Goal: Task Accomplishment & Management: Manage account settings

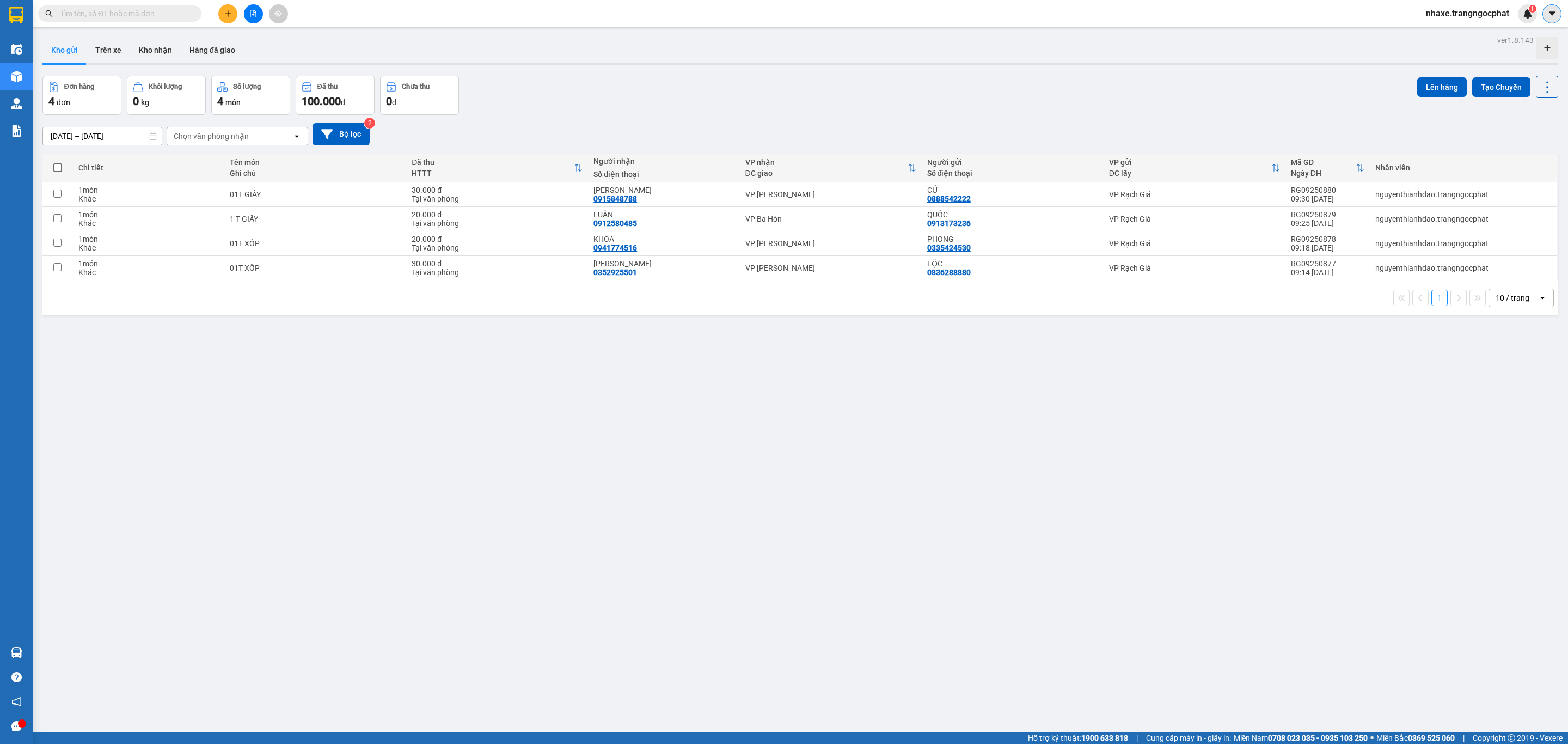
click at [1558, 15] on button at bounding box center [1552, 14] width 19 height 19
click at [1451, 15] on span "nhaxe.trangngocphat" at bounding box center [1467, 13] width 101 height 14
click at [1462, 34] on span "Đăng xuất" at bounding box center [1472, 34] width 78 height 12
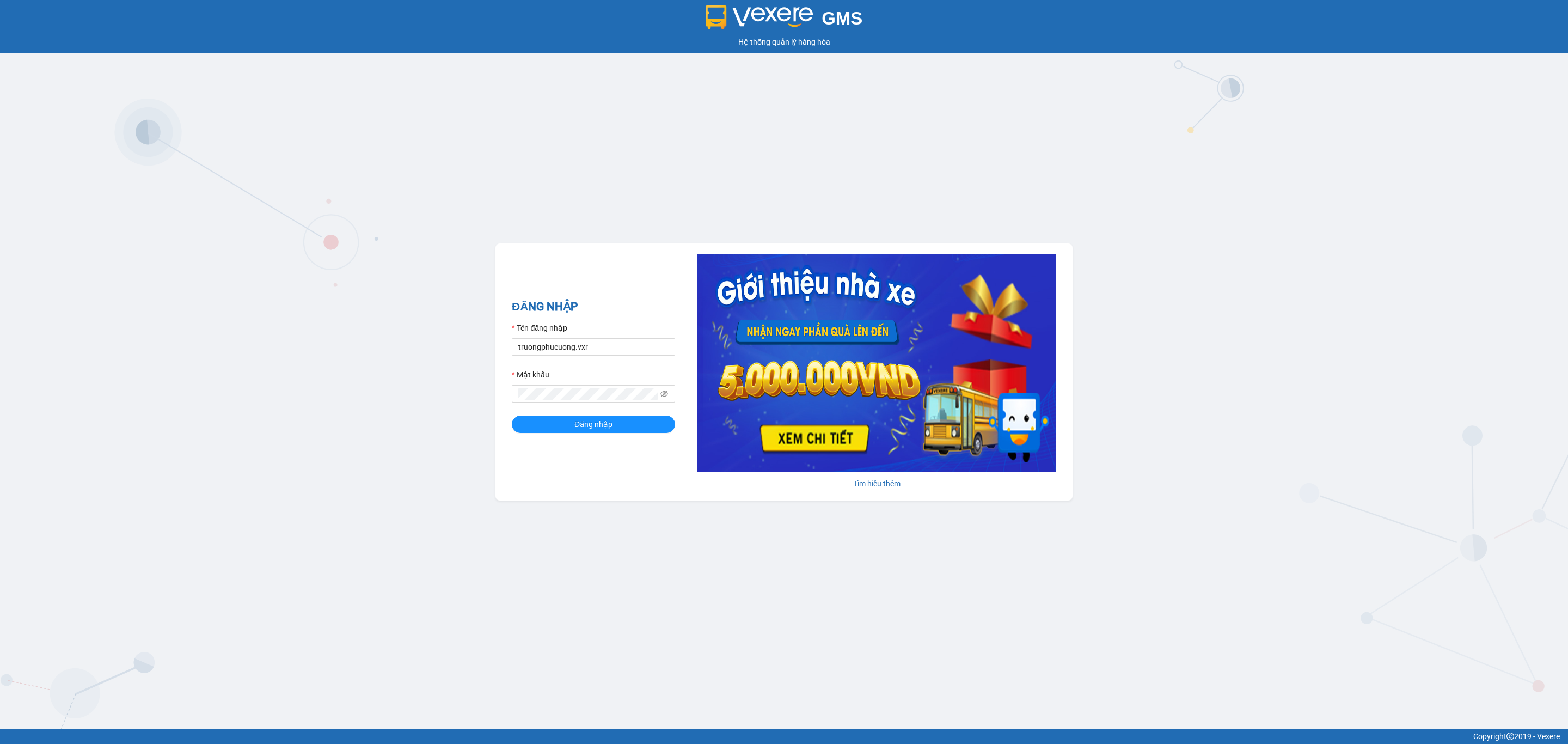
click at [575, 357] on form "Tên đăng nhập truongphucuong.vxr Mật khẩu Đăng nhập" at bounding box center [593, 377] width 163 height 111
click at [575, 349] on input "truongphucuong.vxr" at bounding box center [593, 346] width 163 height 17
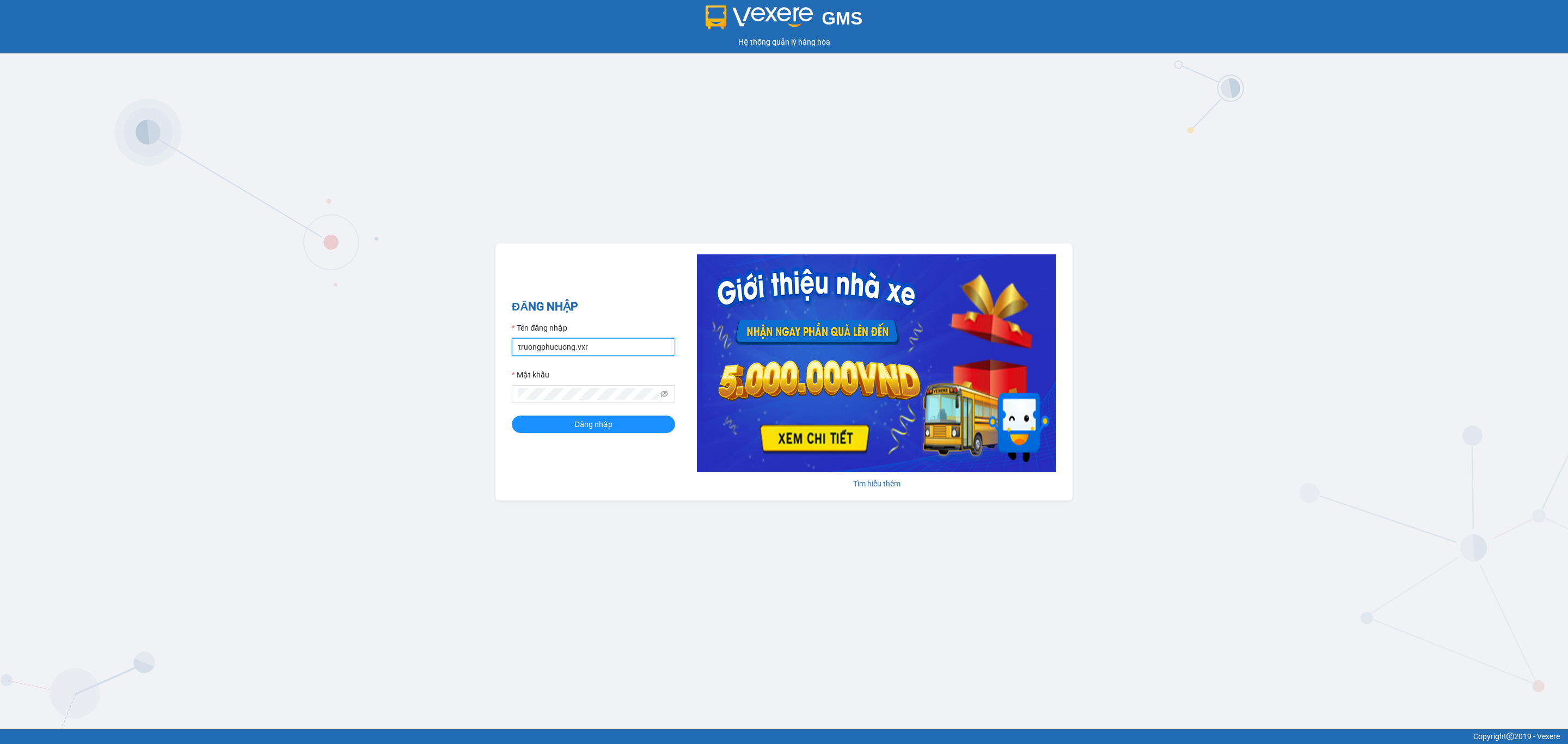
paste input "hanghoa.bxdongnai"
type input "hanghoa.bxdongnai"
click at [512, 416] on button "Đăng nhập" at bounding box center [593, 424] width 163 height 17
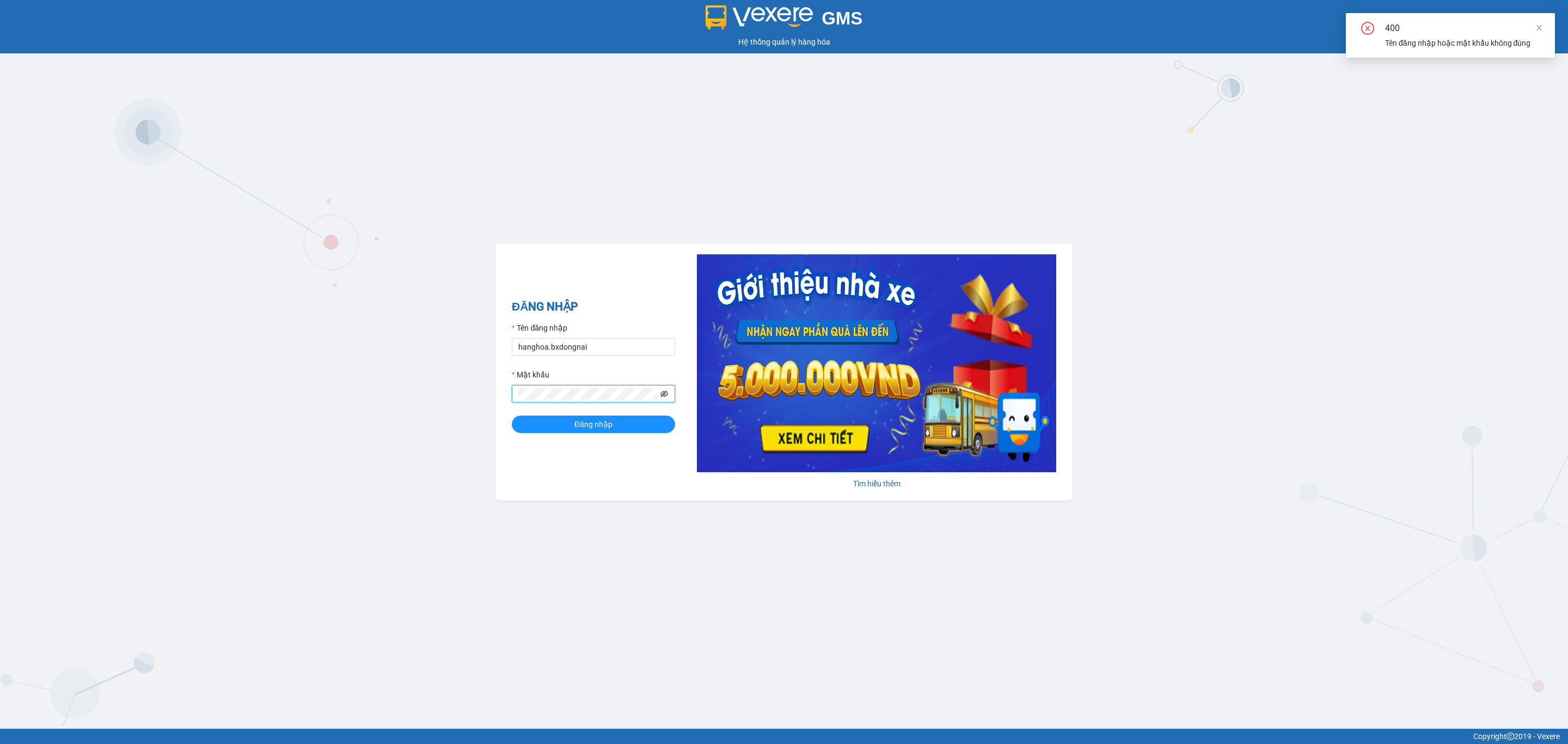
click at [661, 392] on icon "eye-invisible" at bounding box center [664, 393] width 7 height 7
click at [598, 352] on input "hanghoa.bxdongnai" at bounding box center [593, 346] width 163 height 17
click at [594, 352] on input "hanghoa.bxdongnai" at bounding box center [593, 346] width 163 height 17
click at [592, 352] on input "hanghoa.bxdongnai" at bounding box center [593, 346] width 163 height 17
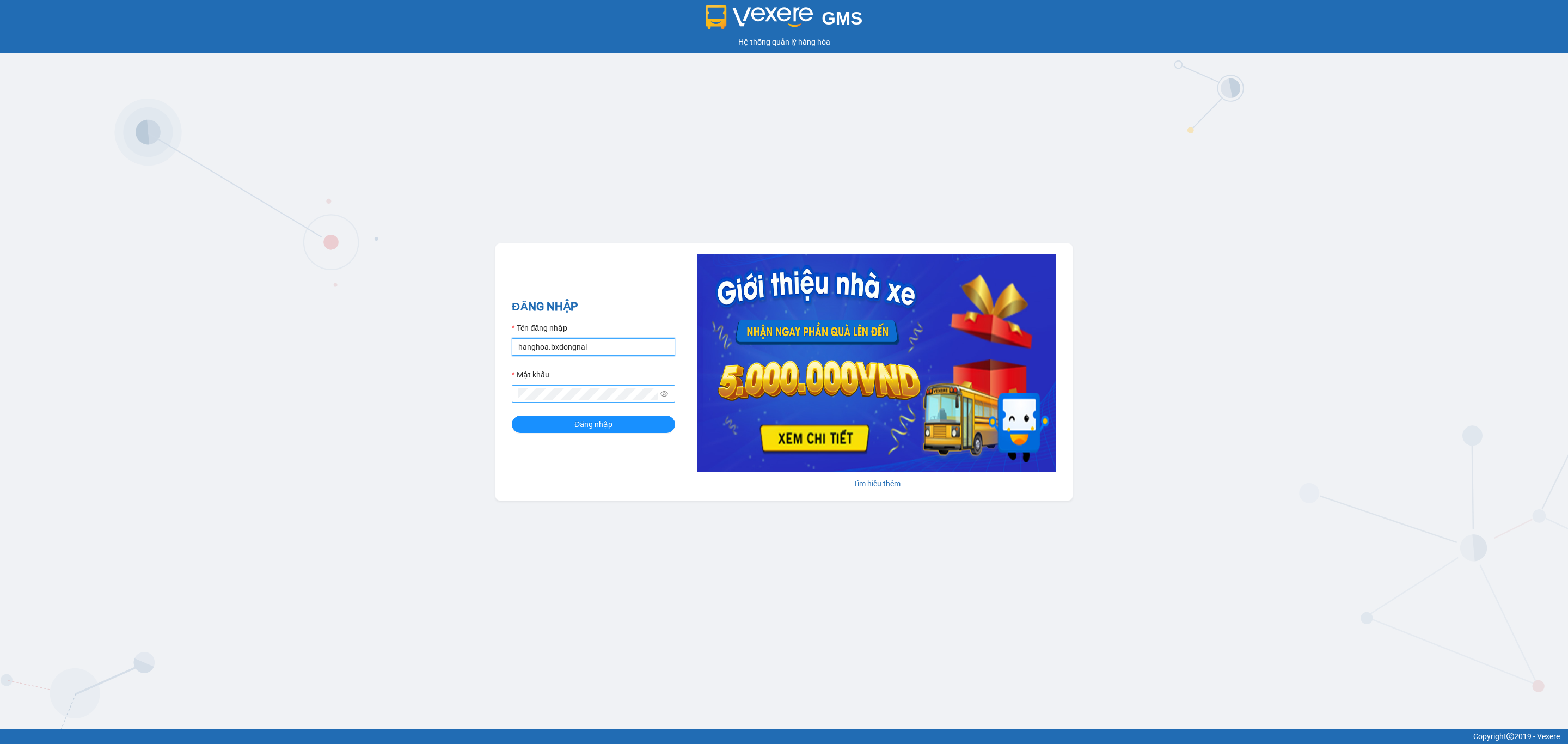
click at [597, 349] on input "hanghoa.bxdongnai" at bounding box center [593, 346] width 163 height 17
type input "truongphucuong.vxr"
click at [582, 419] on span "Đăng nhập" at bounding box center [593, 424] width 38 height 12
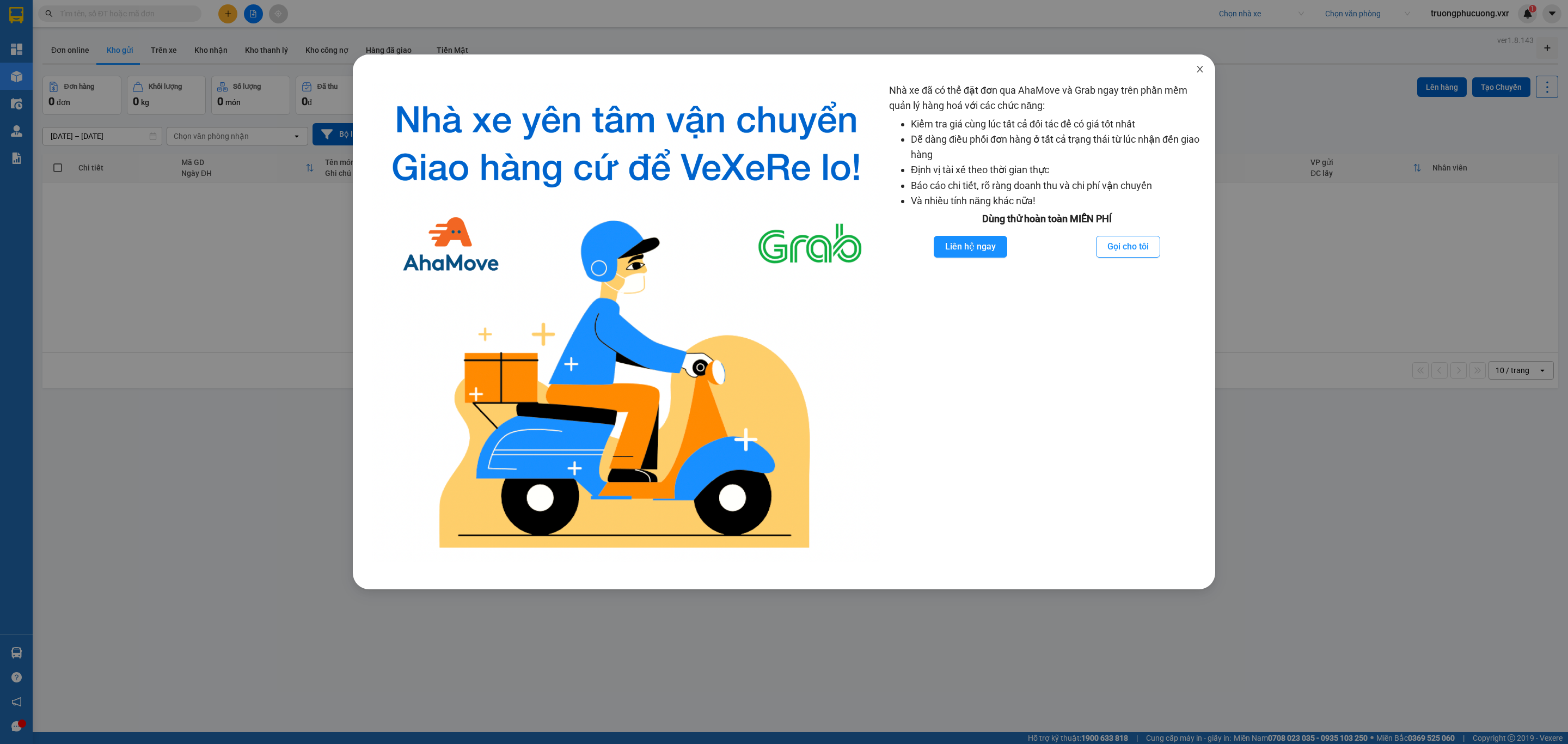
click at [1198, 76] on span "Close" at bounding box center [1200, 70] width 31 height 31
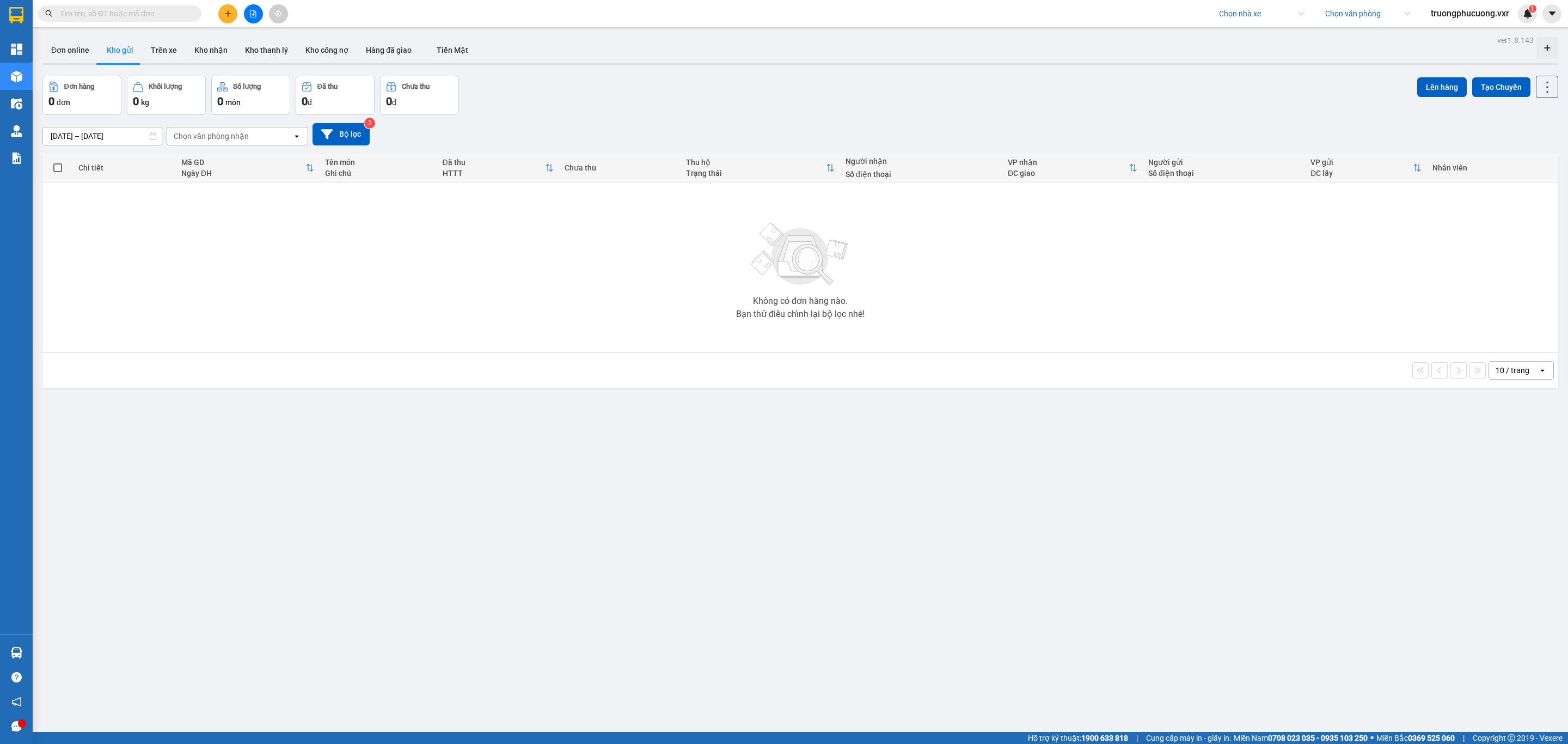
click at [1255, 13] on input "search" at bounding box center [1257, 14] width 77 height 16
type input "bến xe"
click at [1220, 34] on div "Bến Xe Đồng Nai" at bounding box center [1259, 34] width 85 height 12
click at [1547, 14] on icon "caret-down" at bounding box center [1552, 14] width 10 height 10
click at [1480, 13] on span "truongphucuong.vxr" at bounding box center [1470, 13] width 96 height 14
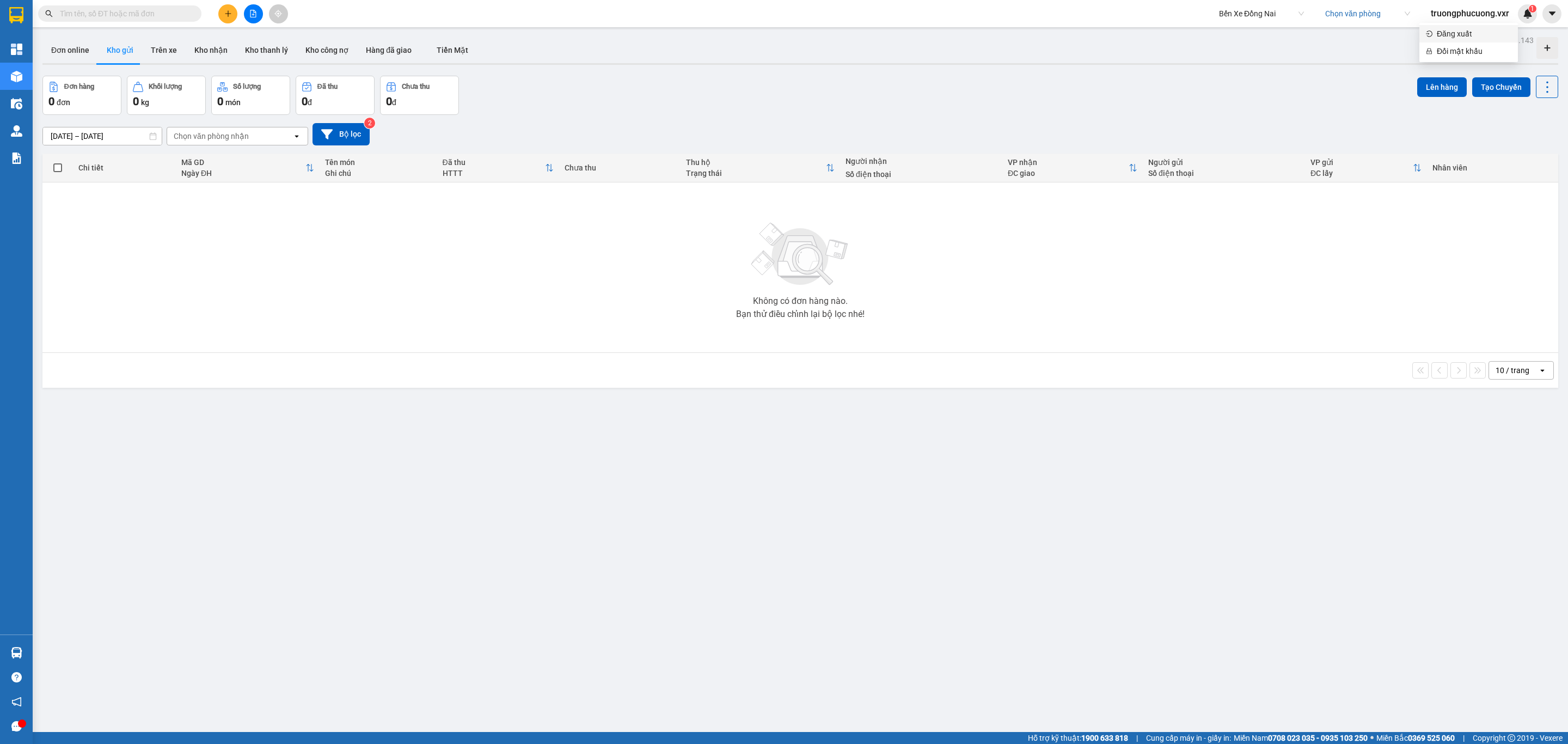
click at [1462, 34] on span "Đăng xuất" at bounding box center [1474, 34] width 74 height 12
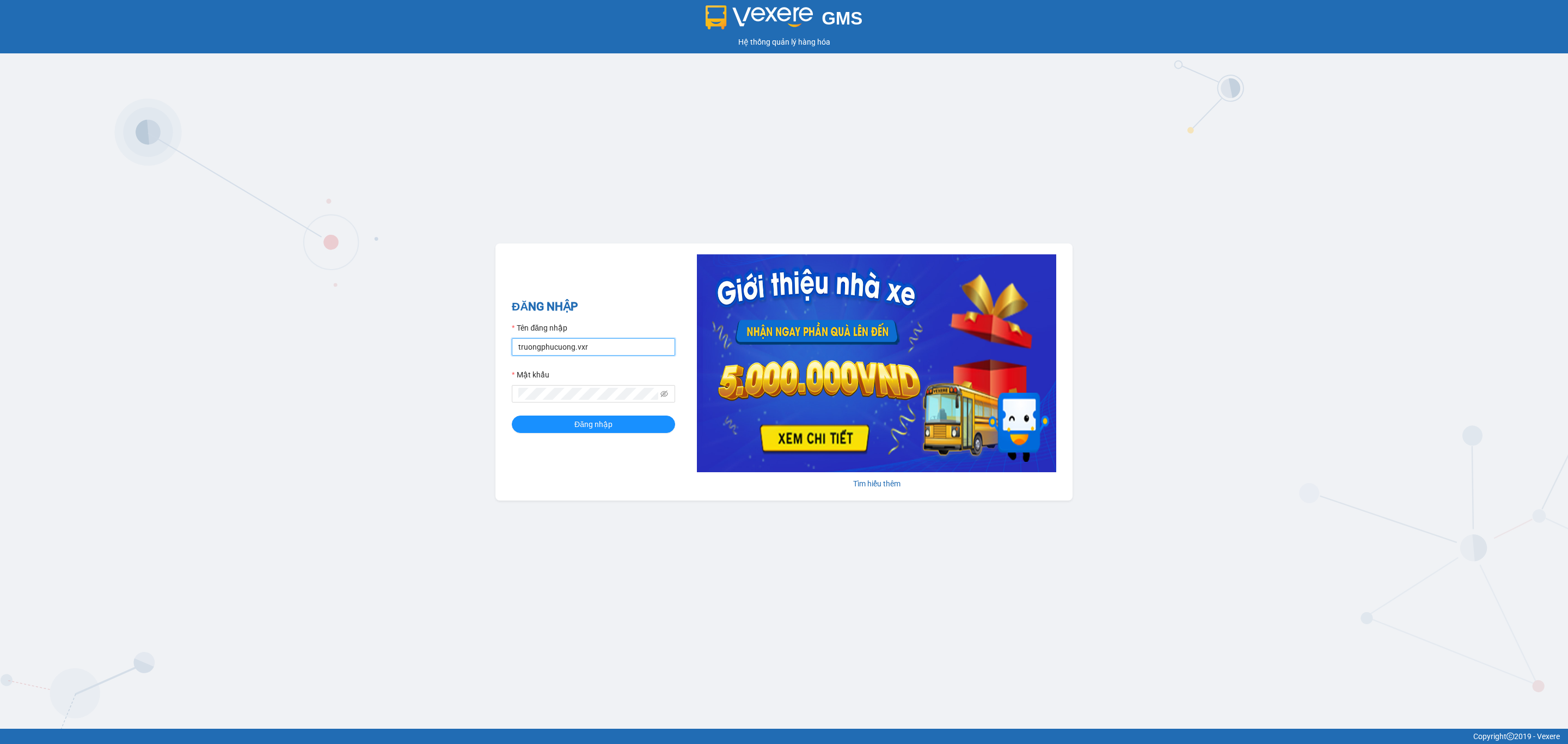
click at [534, 340] on input "truongphucuong.vxr" at bounding box center [593, 346] width 163 height 17
click at [593, 343] on input "truongphucuong.vxr" at bounding box center [593, 346] width 163 height 17
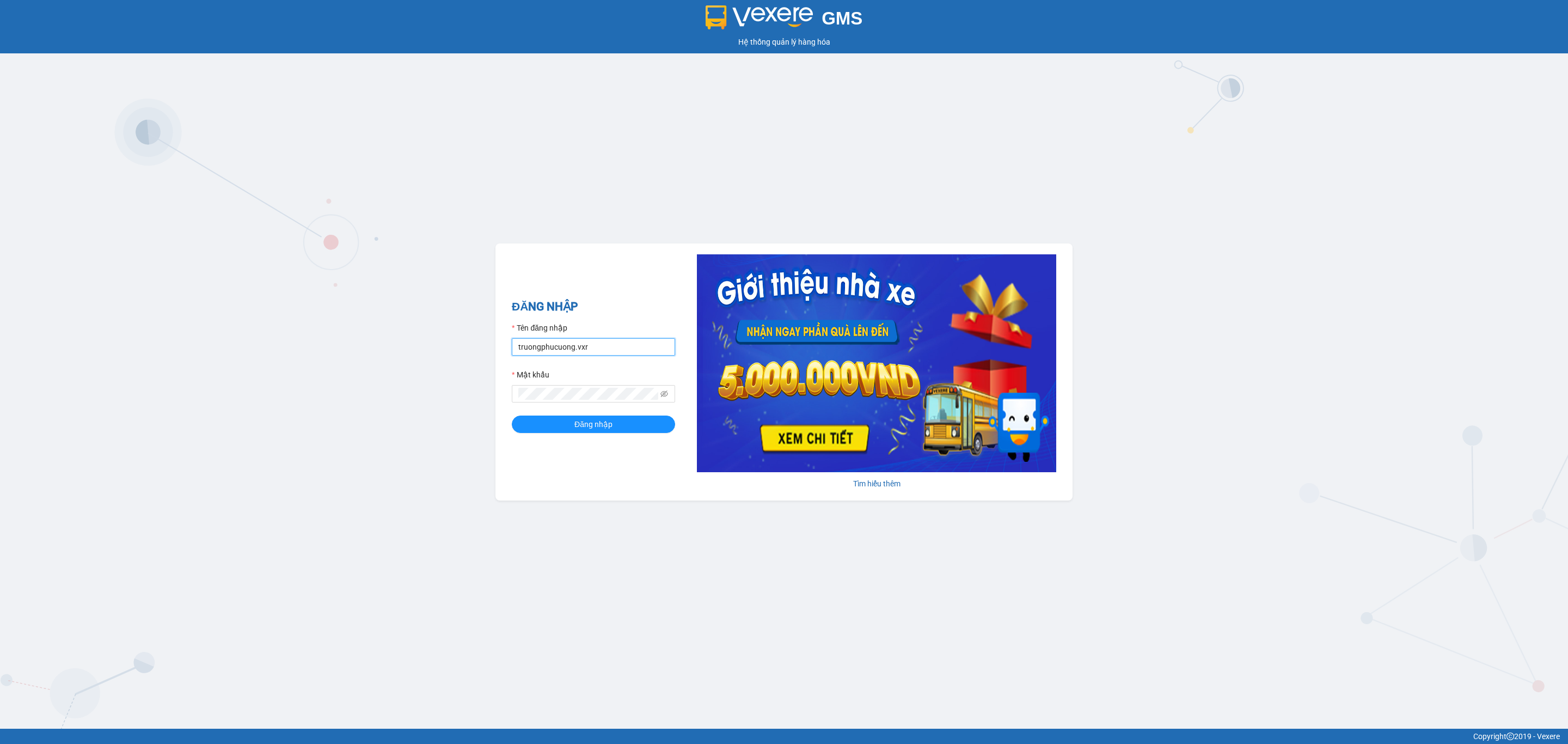
paste input "hanghoa.bxdongnai"
type input "hanghoa.bxdongnai"
click at [470, 401] on div "GMS Hệ thống quản lý hàng hóa ĐĂNG NHẬP Tên đăng nhập hanghoa.bxdongnai Mật khẩ…" at bounding box center [784, 364] width 1568 height 729
click at [512, 416] on button "Đăng nhập" at bounding box center [593, 424] width 163 height 17
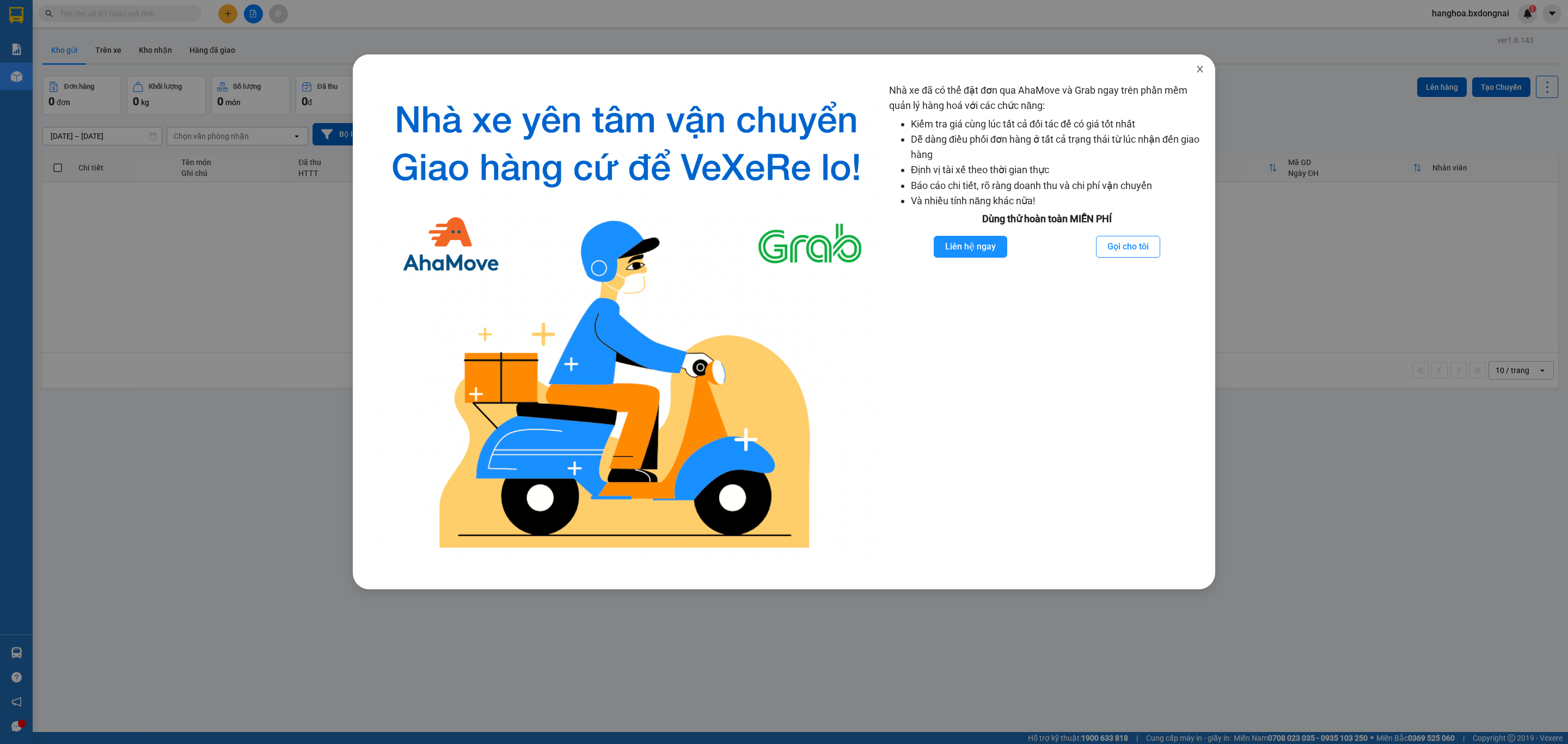
click at [1196, 69] on icon "close" at bounding box center [1200, 70] width 9 height 9
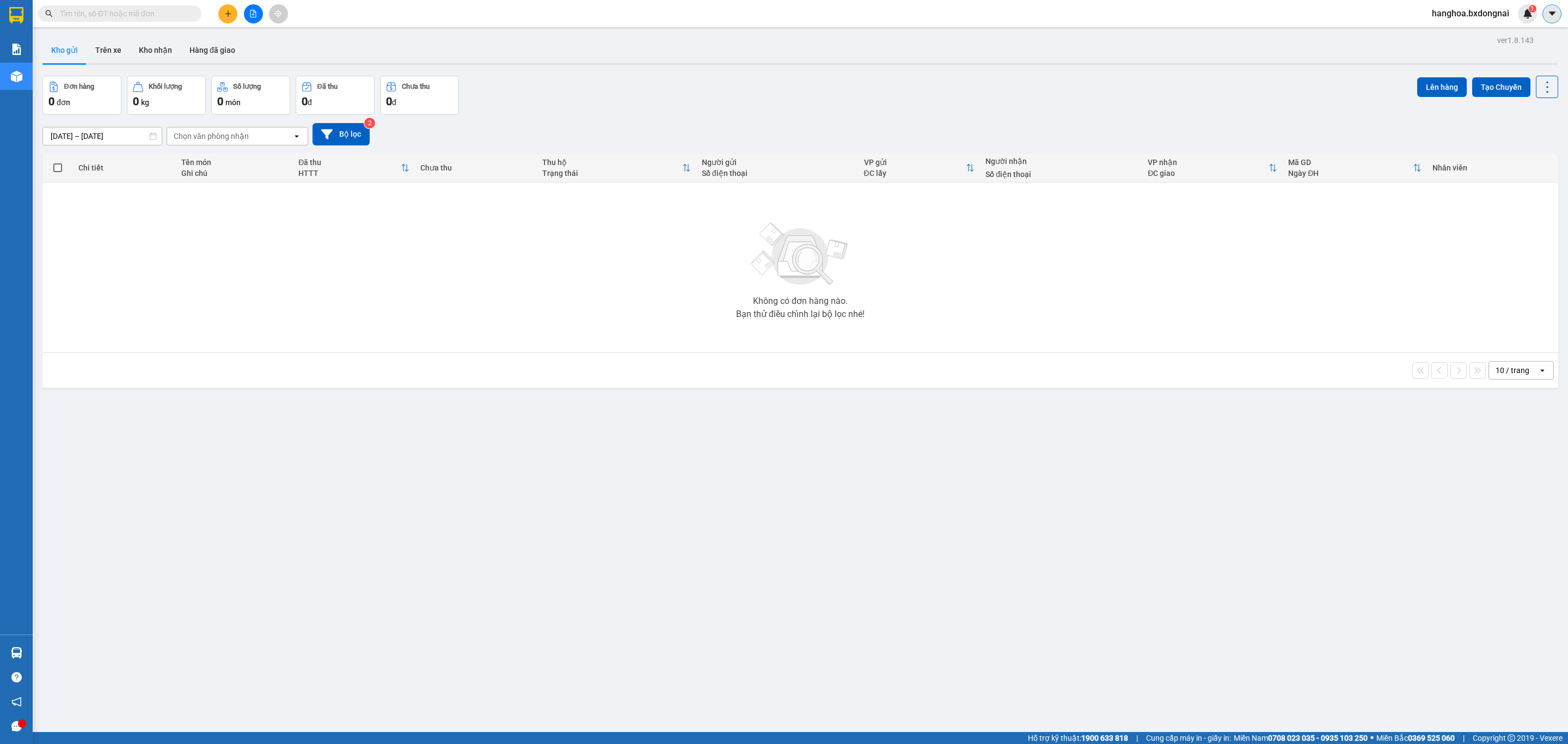
click at [1547, 9] on icon "caret-down" at bounding box center [1552, 14] width 10 height 10
click at [1448, 14] on span "hanghoa.bxdongnai" at bounding box center [1470, 13] width 95 height 14
click at [806, 67] on div "ver 1.8.143 Kho gửi Trên xe Kho nhận Hàng đã giao Đơn hàng 0 đơn Khối lượng 0 k…" at bounding box center [800, 404] width 1525 height 744
click at [1470, 18] on span "hanghoa.bxdongnai" at bounding box center [1470, 13] width 95 height 14
click at [1035, 145] on div "13/09/2025 – 15/09/2025 Press the down arrow key to interact with the calendar …" at bounding box center [800, 134] width 1515 height 23
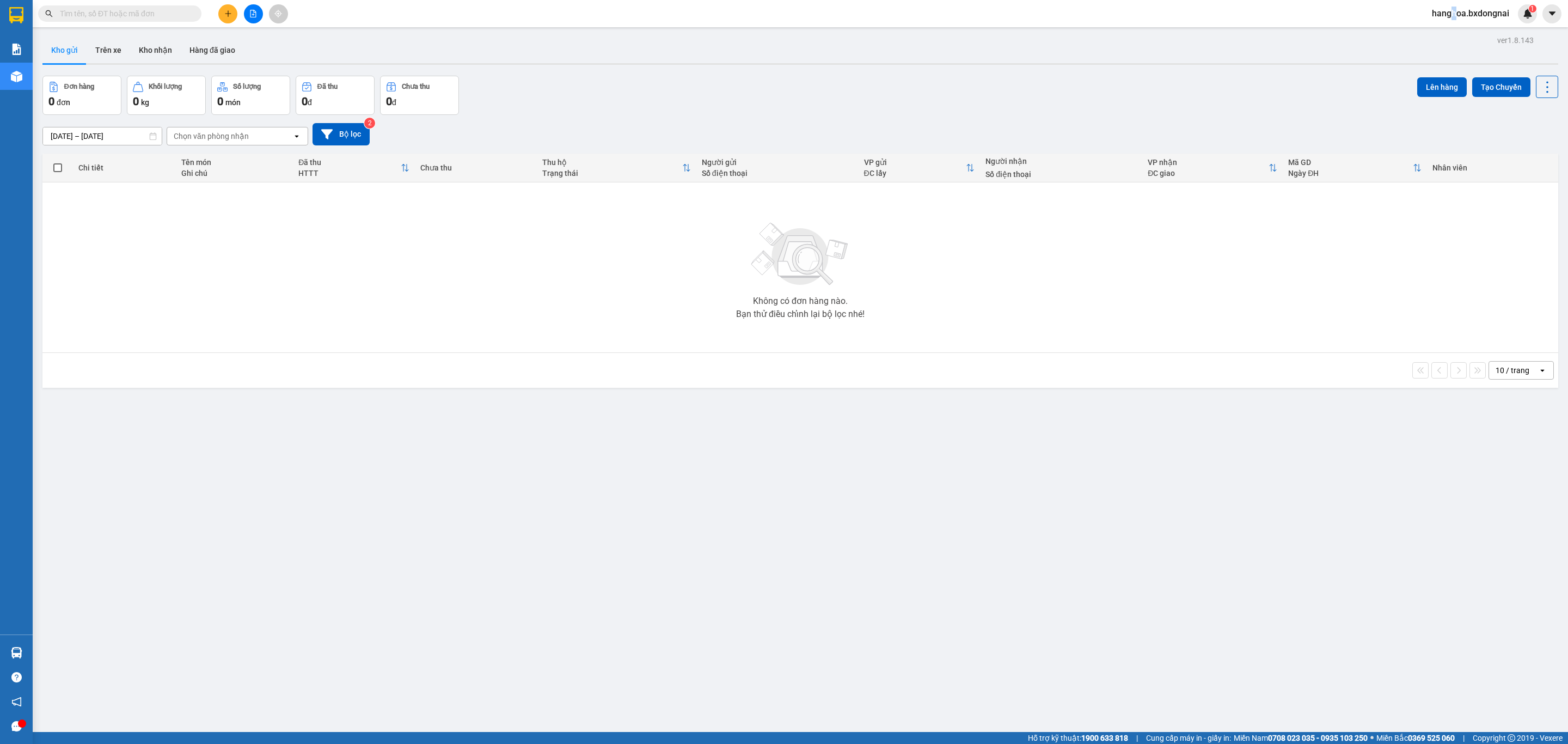
click at [1454, 6] on span "hanghoa.bxdongnai" at bounding box center [1470, 13] width 95 height 14
click at [813, 72] on div "ver 1.8.143 Kho gửi Trên xe Kho nhận Hàng đã giao Đơn hàng 0 đơn Khối lượng 0 k…" at bounding box center [800, 404] width 1525 height 744
click at [1236, 398] on div "ver 1.8.143 Kho gửi Trên xe Kho nhận Hàng đã giao Đơn hàng 0 đơn Khối lượng 0 k…" at bounding box center [800, 404] width 1525 height 744
click at [225, 12] on icon "plus" at bounding box center [228, 14] width 7 height 7
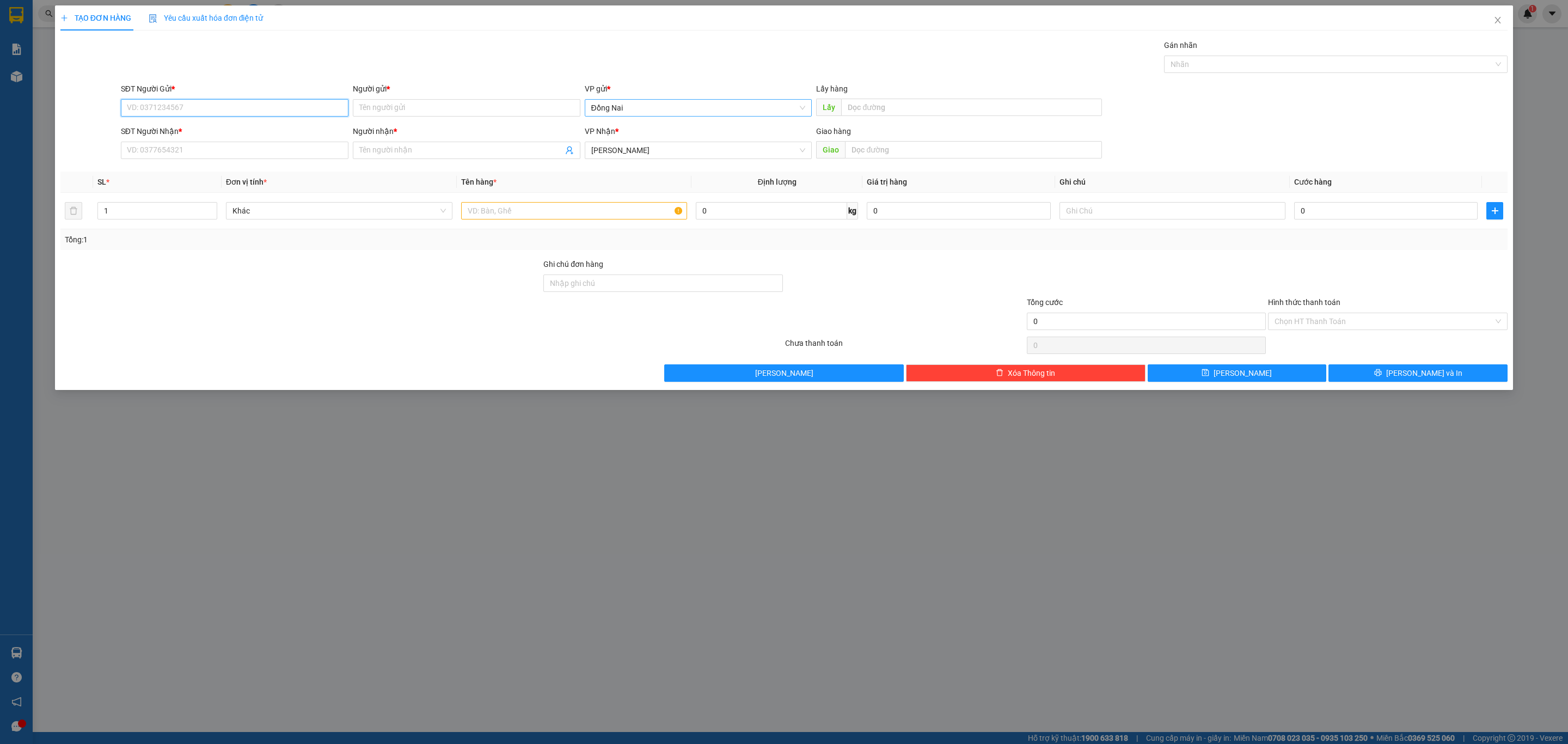
click at [750, 117] on div "Đồng Nai" at bounding box center [697, 107] width 227 height 17
click at [773, 73] on div "Gán nhãn Nhãn" at bounding box center [814, 58] width 1391 height 38
click at [696, 149] on span "Hồ Chí Minh" at bounding box center [698, 150] width 215 height 16
click at [657, 157] on span "Hồ Chí Minh" at bounding box center [698, 150] width 215 height 16
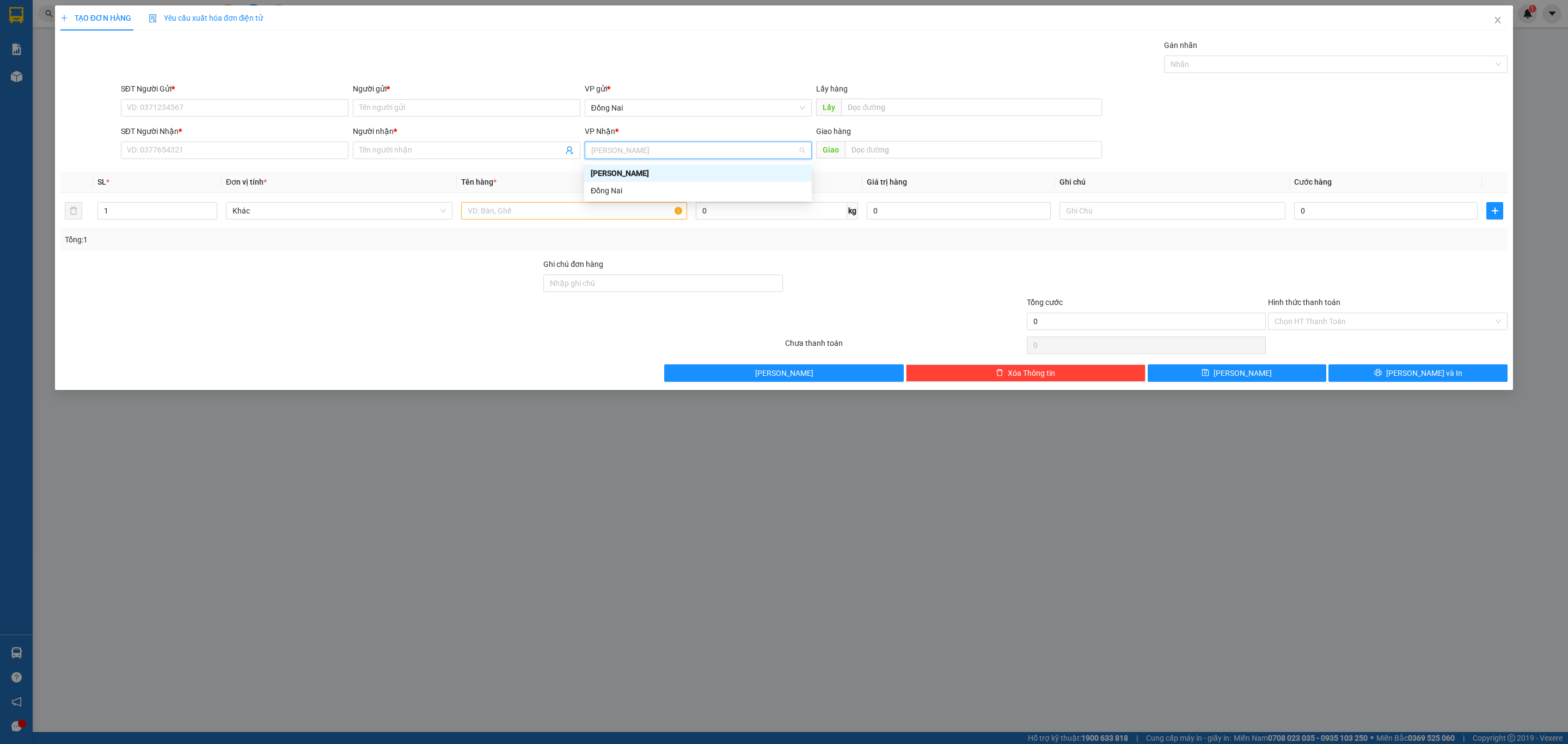
click at [726, 79] on div "Transit Pickup Surcharge Ids Transit Deliver Surcharge Ids Transit Deliver Surc…" at bounding box center [784, 210] width 1448 height 343
click at [1496, 21] on icon "close" at bounding box center [1498, 20] width 9 height 9
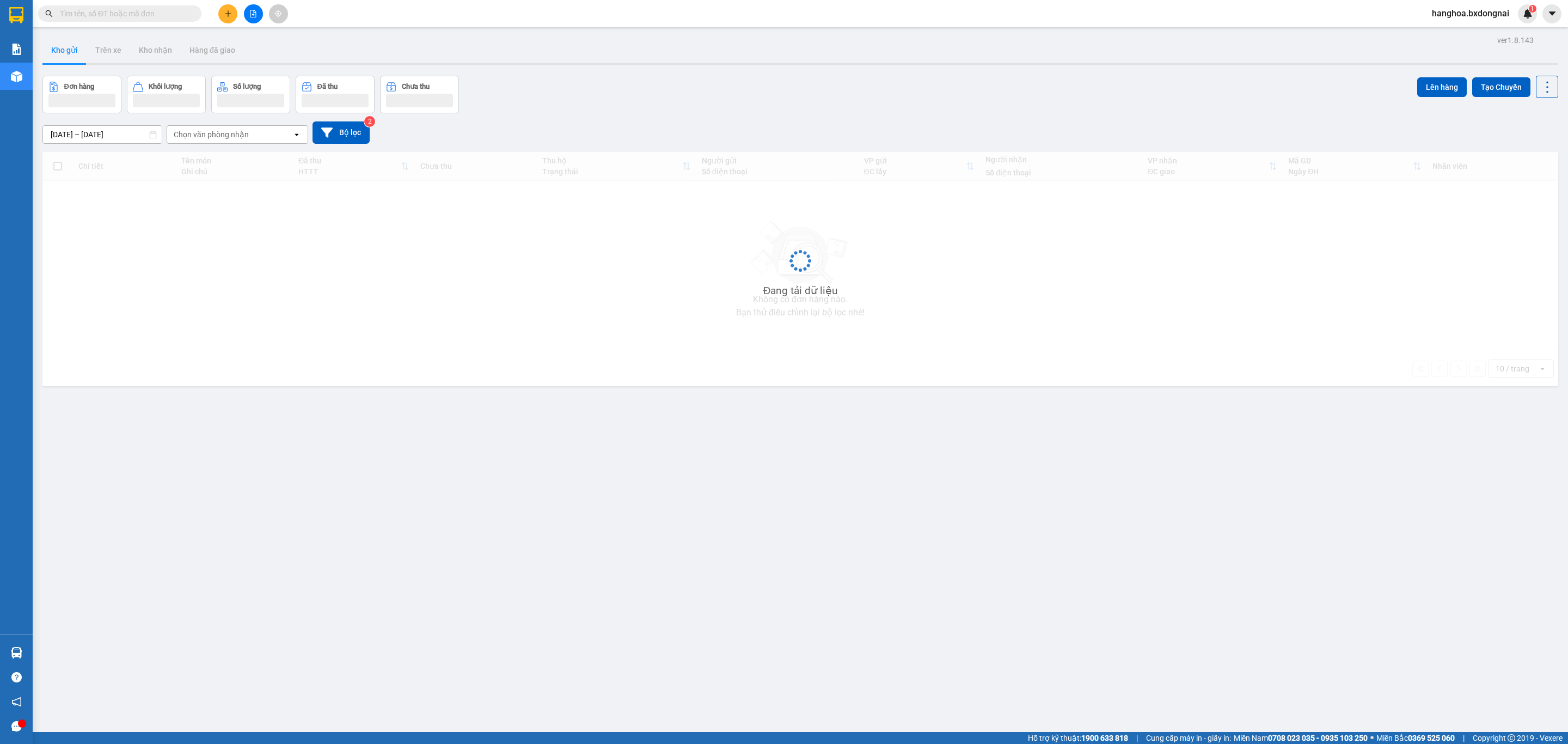
click at [1542, 14] on div "hanghoa.bxdongnai 1" at bounding box center [1496, 14] width 145 height 19
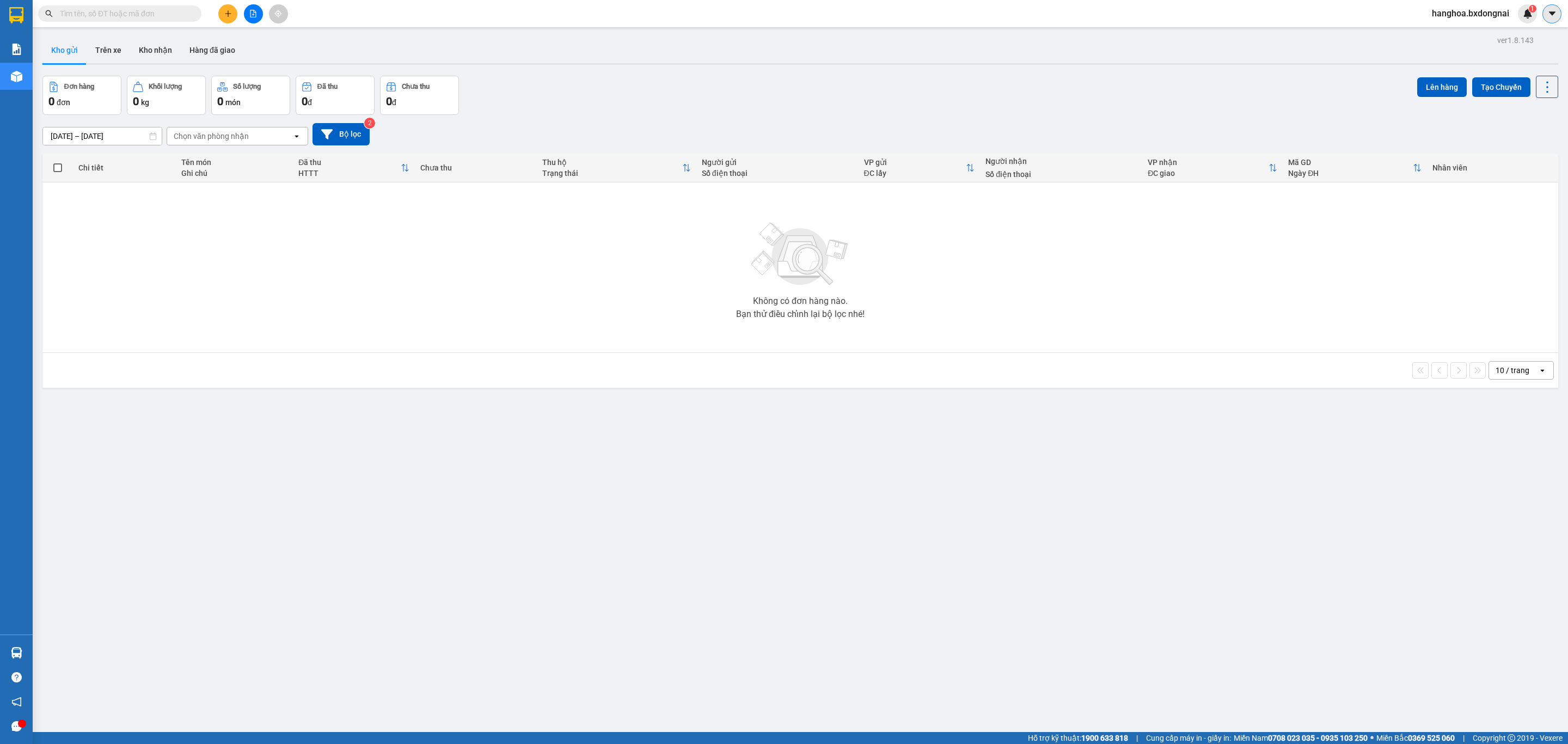
click at [1547, 13] on icon "caret-down" at bounding box center [1552, 14] width 10 height 10
click at [1488, 41] on div "Cấu hình nhà xe" at bounding box center [1514, 40] width 82 height 21
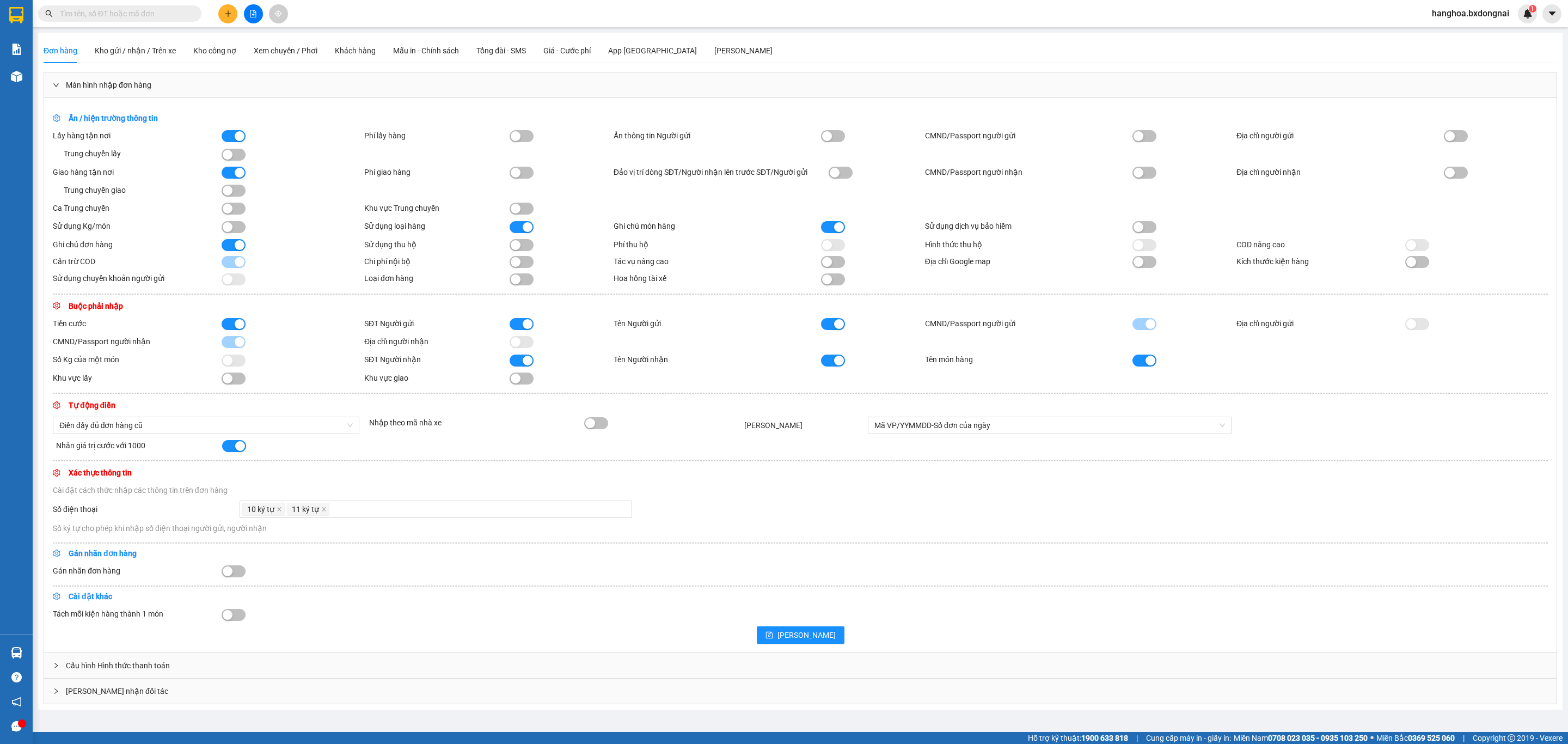
click at [523, 365] on div "button" at bounding box center [527, 360] width 10 height 10
click at [529, 366] on button "button" at bounding box center [522, 360] width 24 height 12
click at [832, 330] on button "button" at bounding box center [832, 324] width 24 height 12
click at [823, 366] on div at bounding box center [833, 360] width 26 height 13
click at [833, 327] on button "button" at bounding box center [832, 324] width 24 height 12
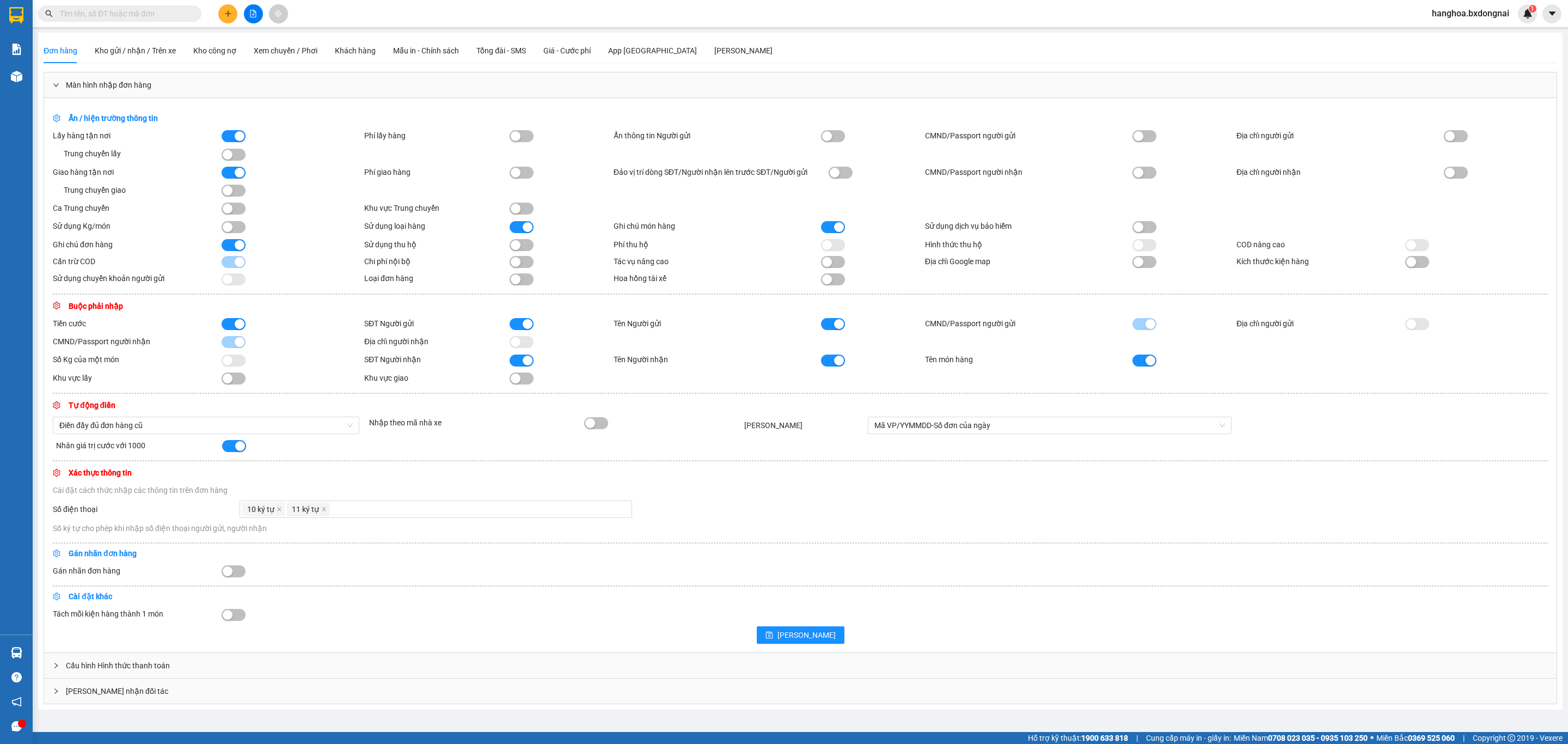
click at [536, 177] on div "Phí giao hàng" at bounding box center [488, 172] width 249 height 13
click at [526, 171] on button "button" at bounding box center [522, 172] width 24 height 12
click at [524, 133] on button "button" at bounding box center [522, 136] width 24 height 12
click at [533, 248] on button "button" at bounding box center [522, 245] width 24 height 12
click at [833, 250] on button "button" at bounding box center [832, 245] width 24 height 12
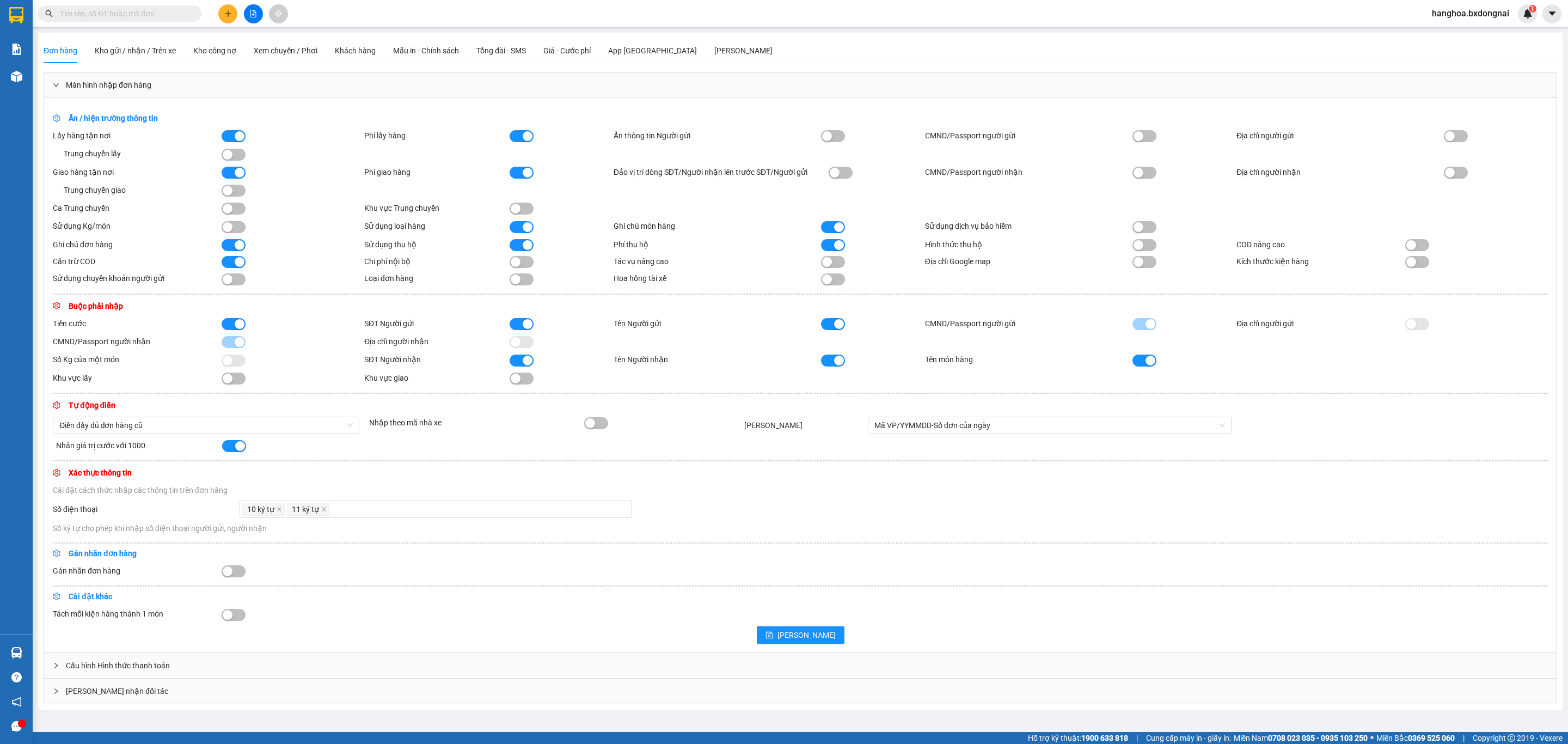
click at [1138, 257] on div "Ghi chú đơn hàng Sử dụng thu hộ Phí thu hộ Hình thức thu hộ COD nâng cao Cấn tr…" at bounding box center [800, 262] width 1495 height 47
click at [1145, 251] on button "button" at bounding box center [1144, 245] width 24 height 12
click at [524, 273] on div "Ghi chú đơn hàng Sử dụng thu hộ Phí thu hộ Hình thức thu hộ COD nâng cao Cấn tr…" at bounding box center [800, 262] width 1495 height 47
click at [518, 267] on div "button" at bounding box center [515, 262] width 10 height 10
click at [809, 643] on button "Lưu" at bounding box center [800, 634] width 88 height 17
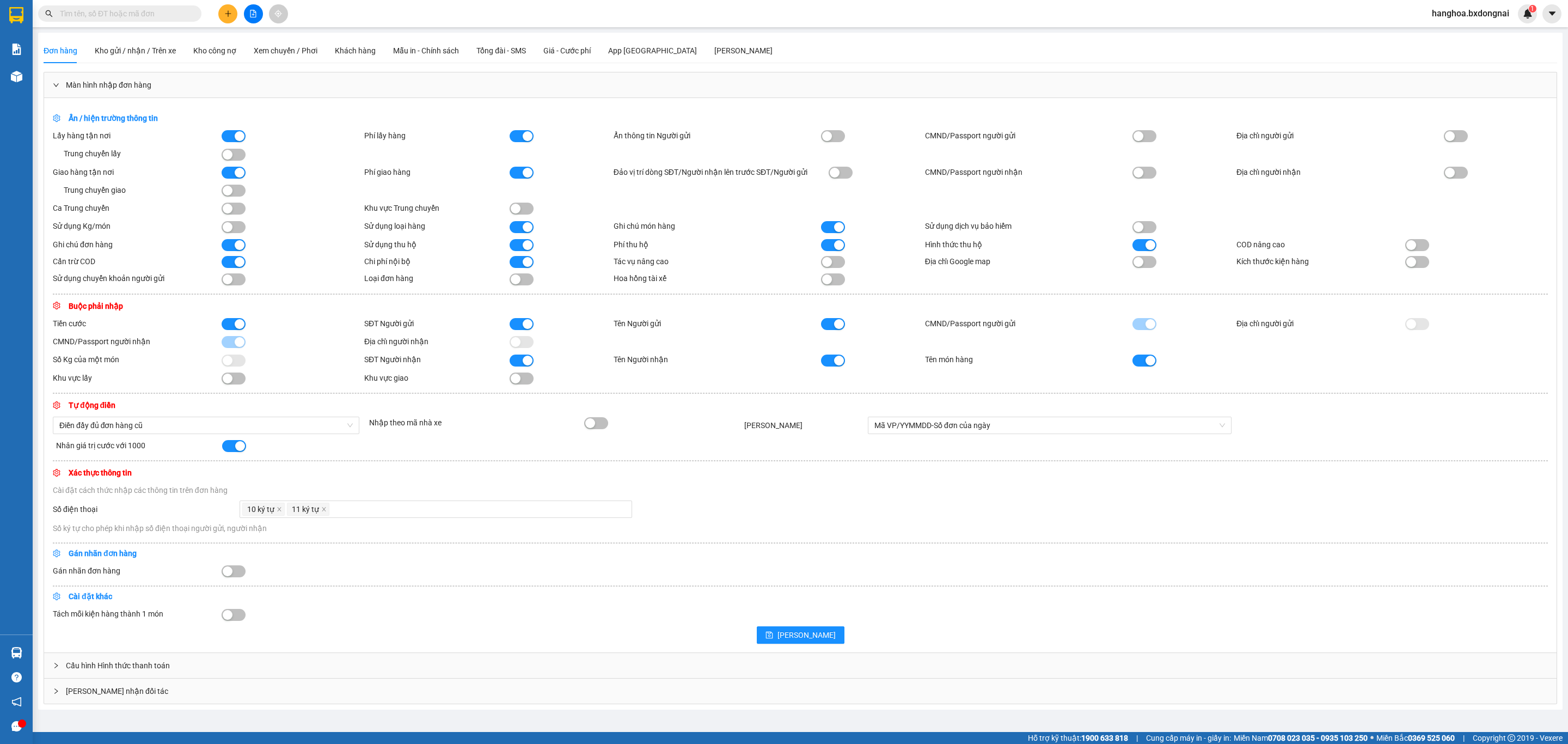
click at [770, 411] on div "Tự động điền" at bounding box center [800, 405] width 1495 height 12
click at [740, 364] on div "Tên Người nhận" at bounding box center [717, 359] width 207 height 12
